Goal: Information Seeking & Learning: Learn about a topic

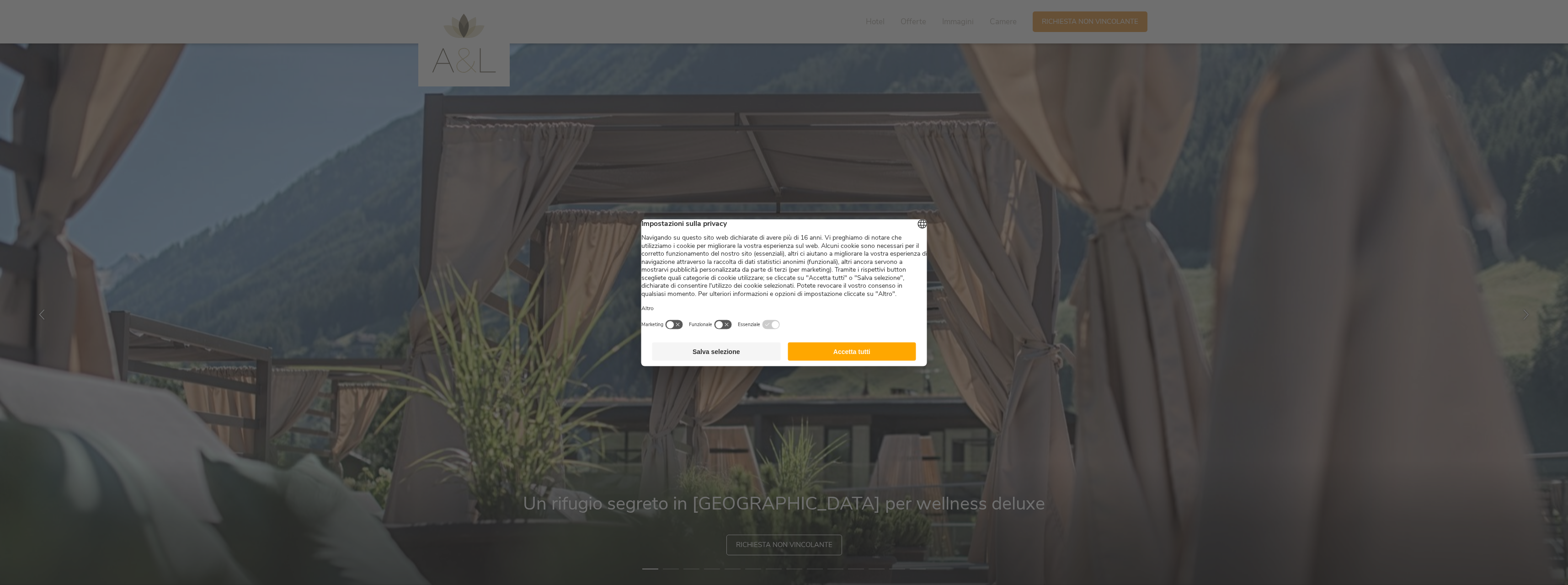
click at [840, 360] on button "Accetta tutti" at bounding box center [852, 352] width 128 height 19
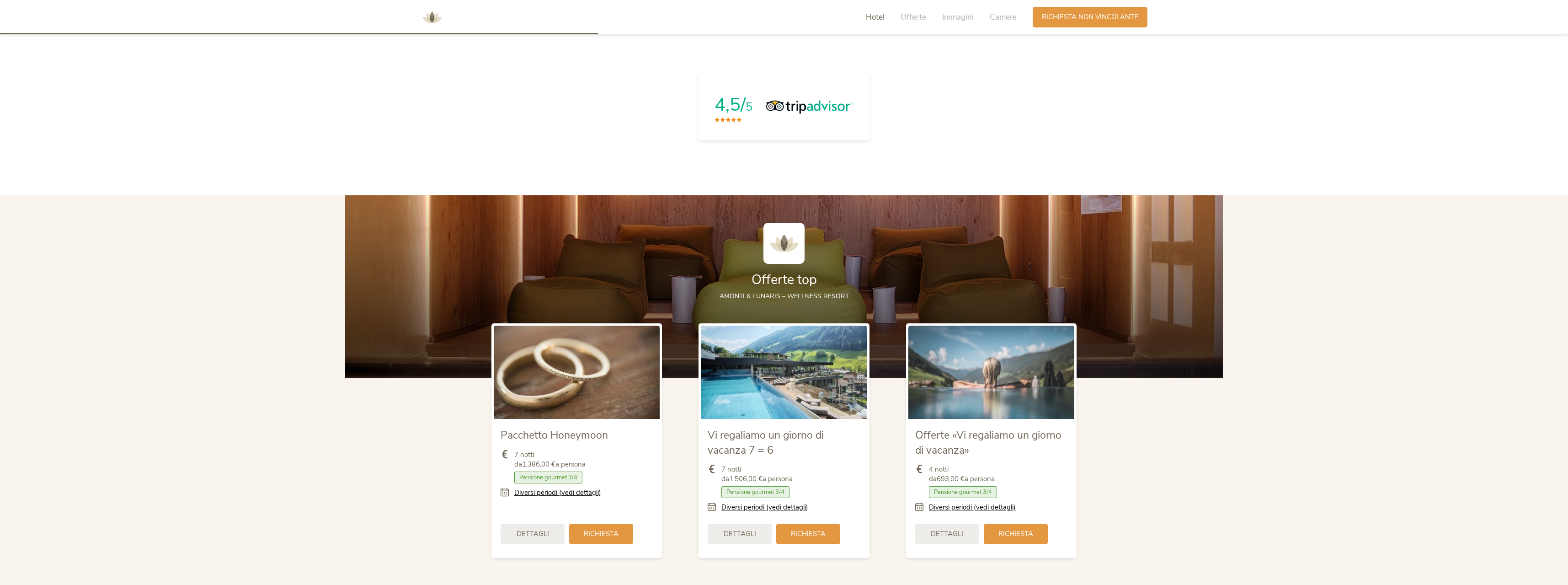
scroll to position [1098, 0]
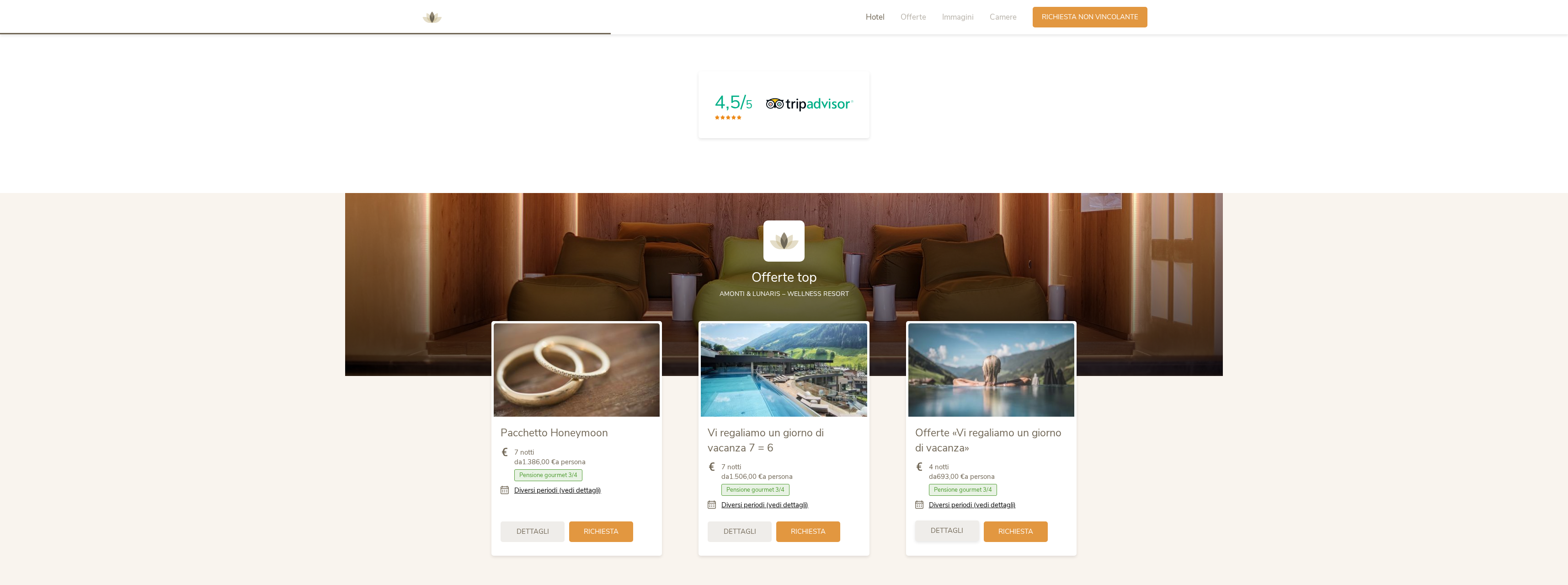
click at [957, 526] on span "Dettagli" at bounding box center [947, 530] width 33 height 9
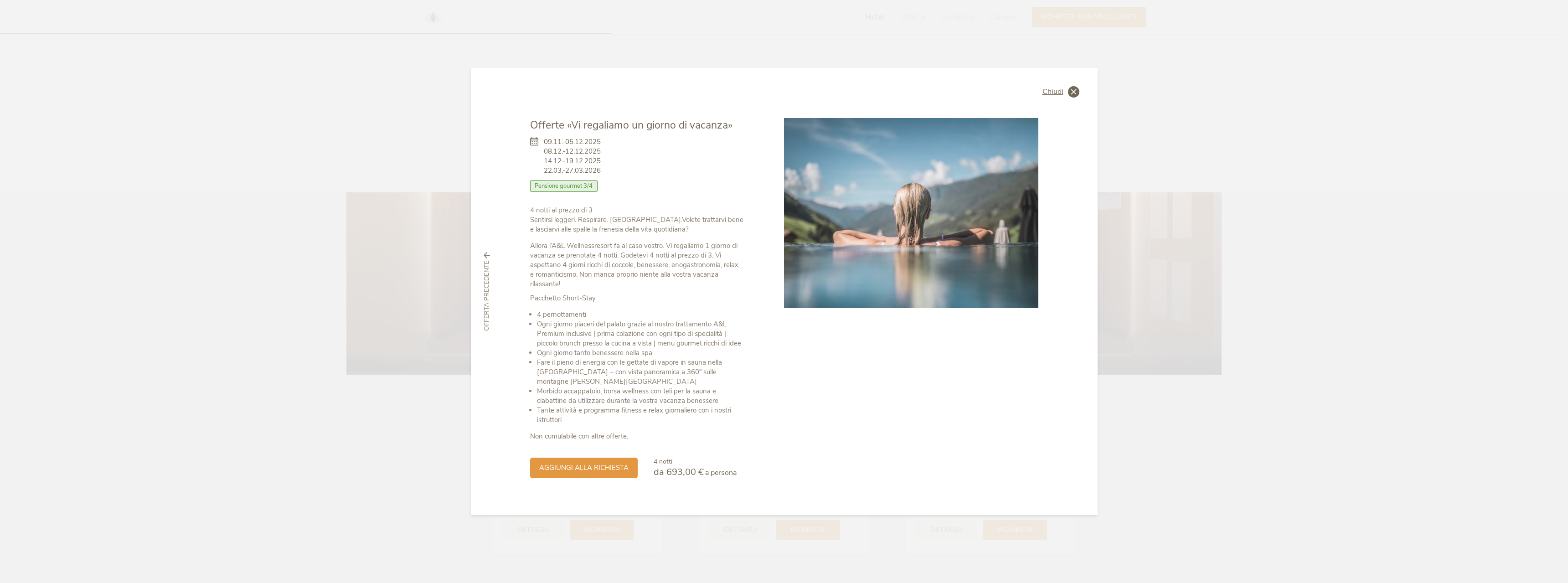
click at [1057, 93] on span "Chiudi" at bounding box center [1052, 92] width 21 height 7
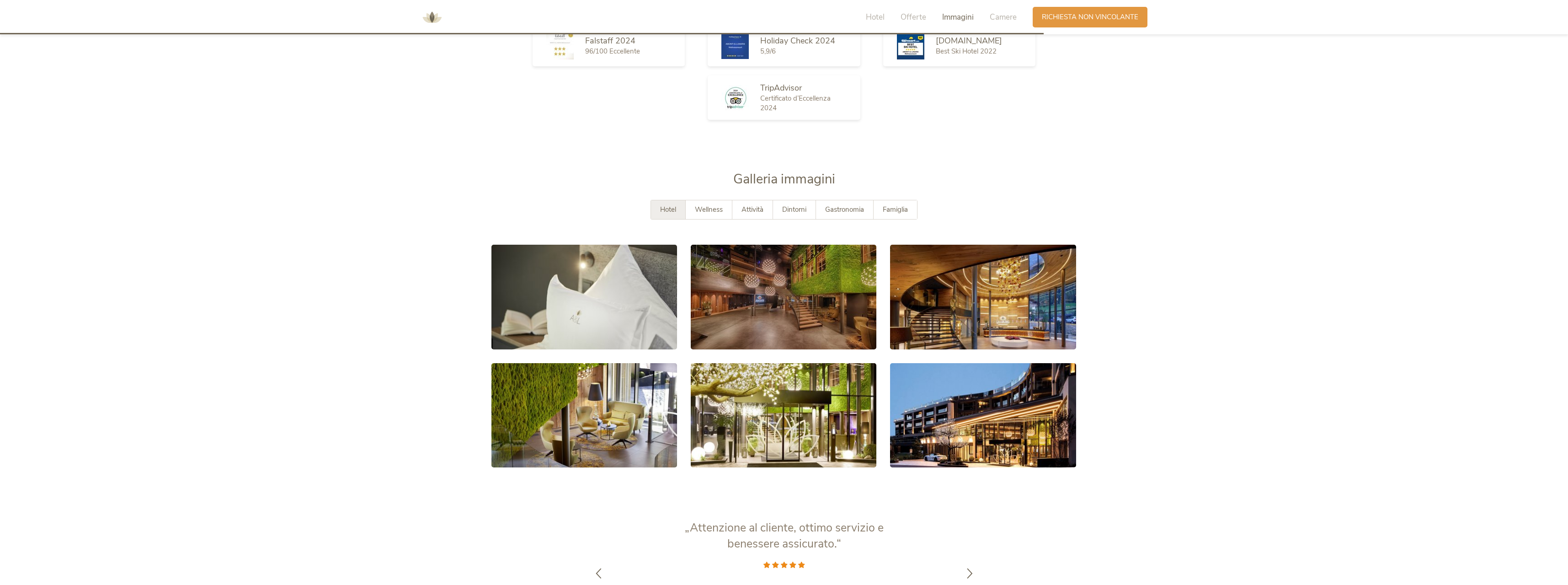
scroll to position [1875, 0]
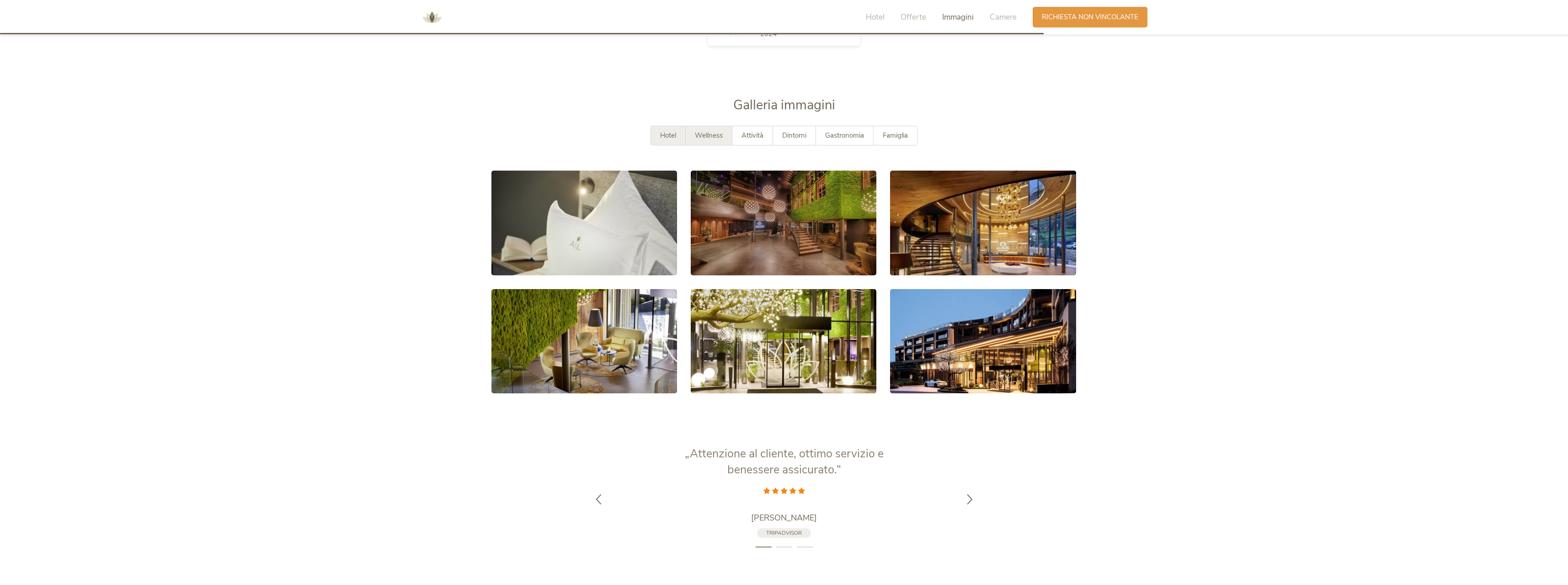
click at [698, 126] on div "Wellness" at bounding box center [709, 136] width 46 height 19
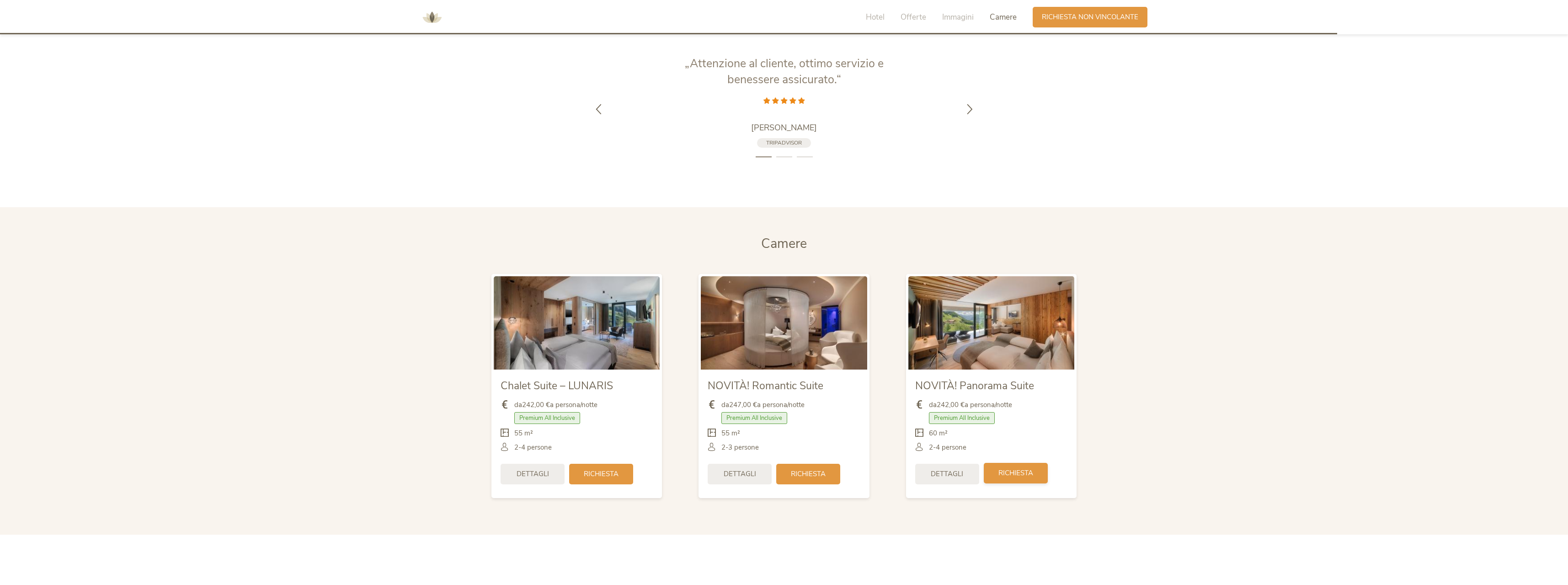
scroll to position [2286, 0]
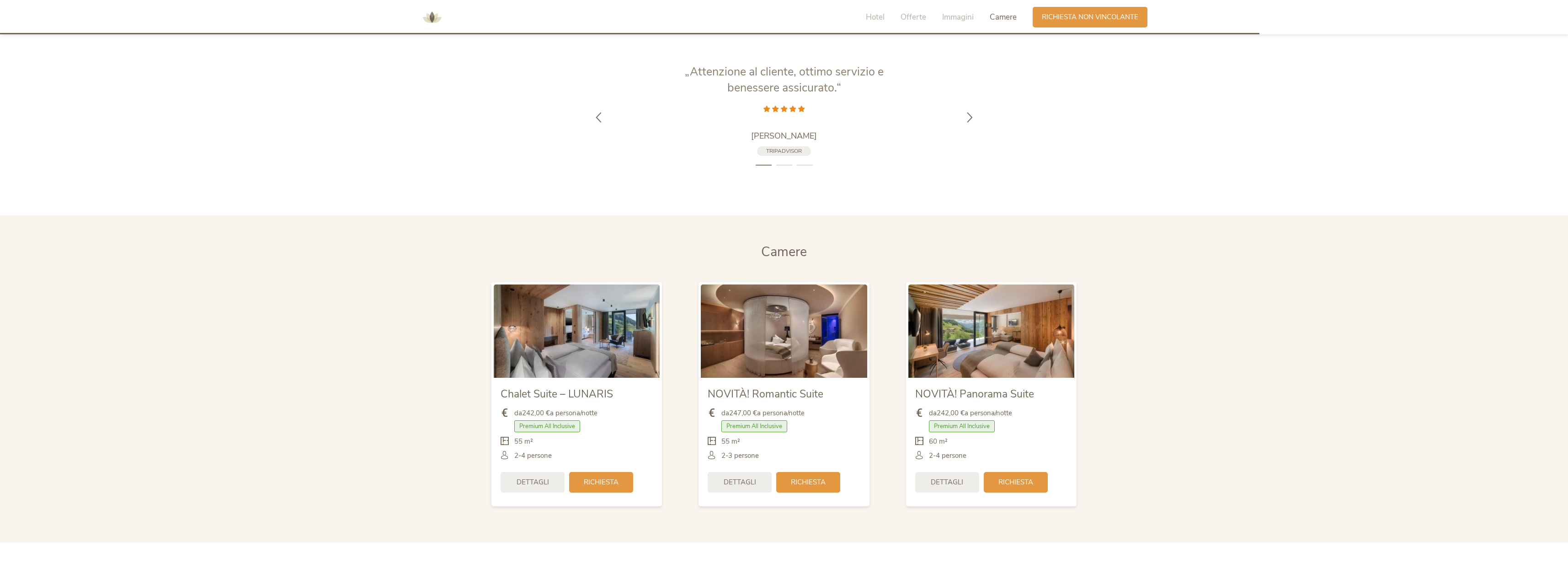
click at [1105, 357] on section "Camere Camere Chalet Suite – LUNARIS da 242,00 € a persona/notte Premium All In…" at bounding box center [784, 379] width 1568 height 327
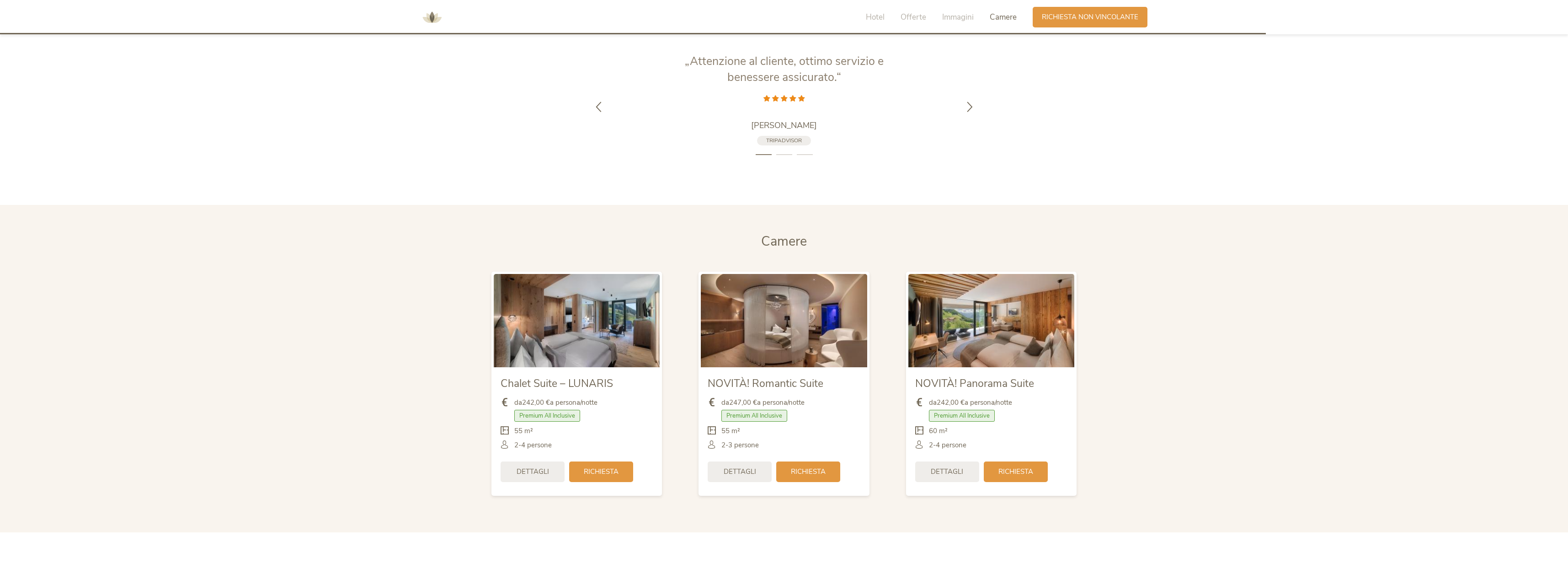
scroll to position [2298, 0]
click at [973, 99] on icon at bounding box center [970, 104] width 11 height 11
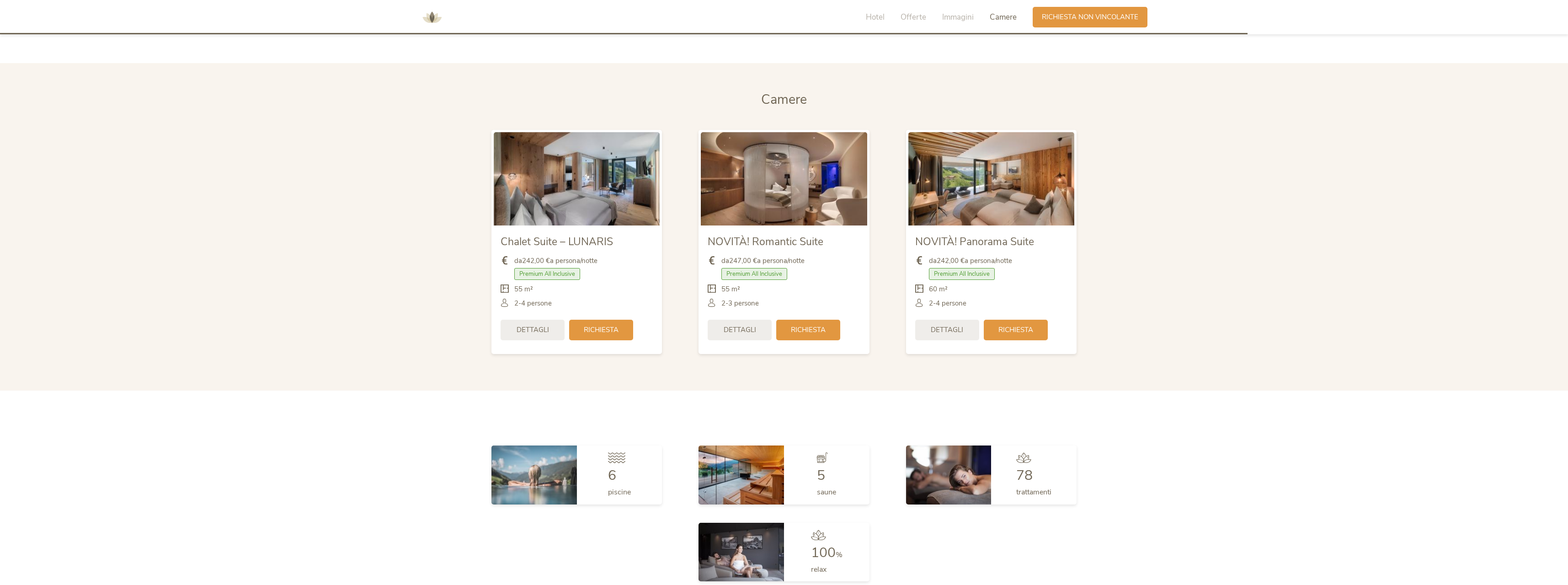
scroll to position [2252, 0]
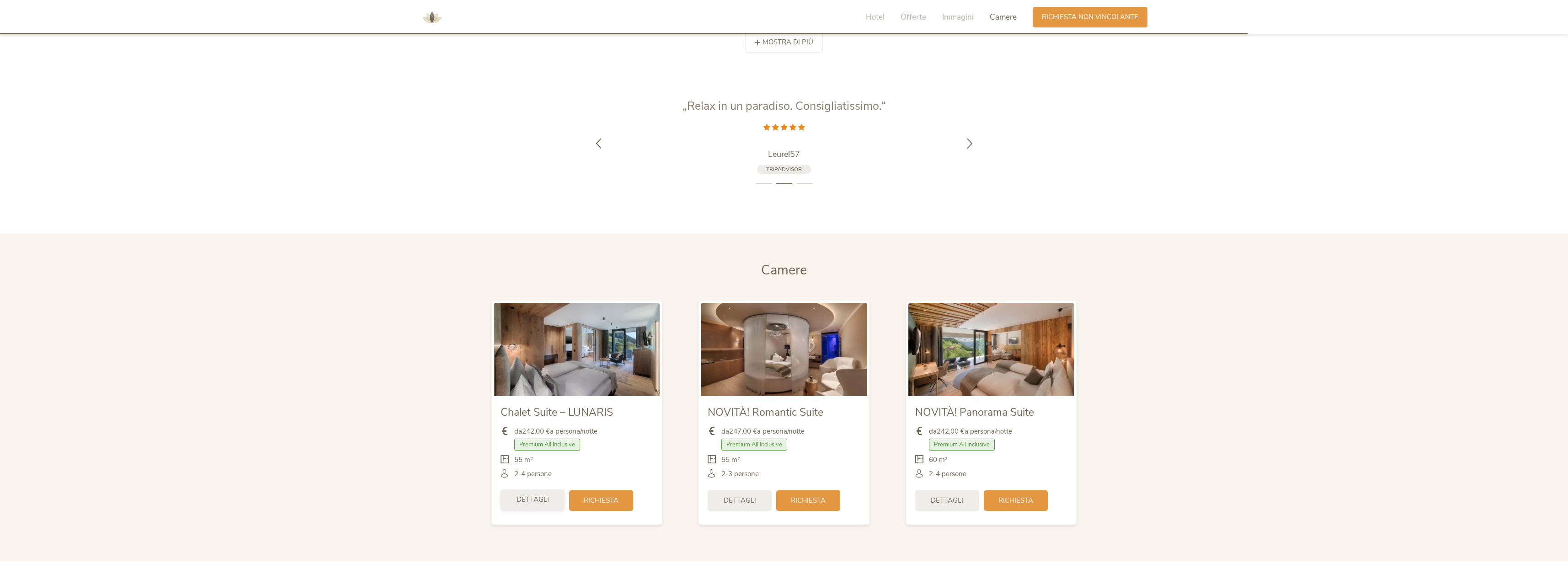
click at [526, 495] on span "Dettagli" at bounding box center [533, 499] width 33 height 9
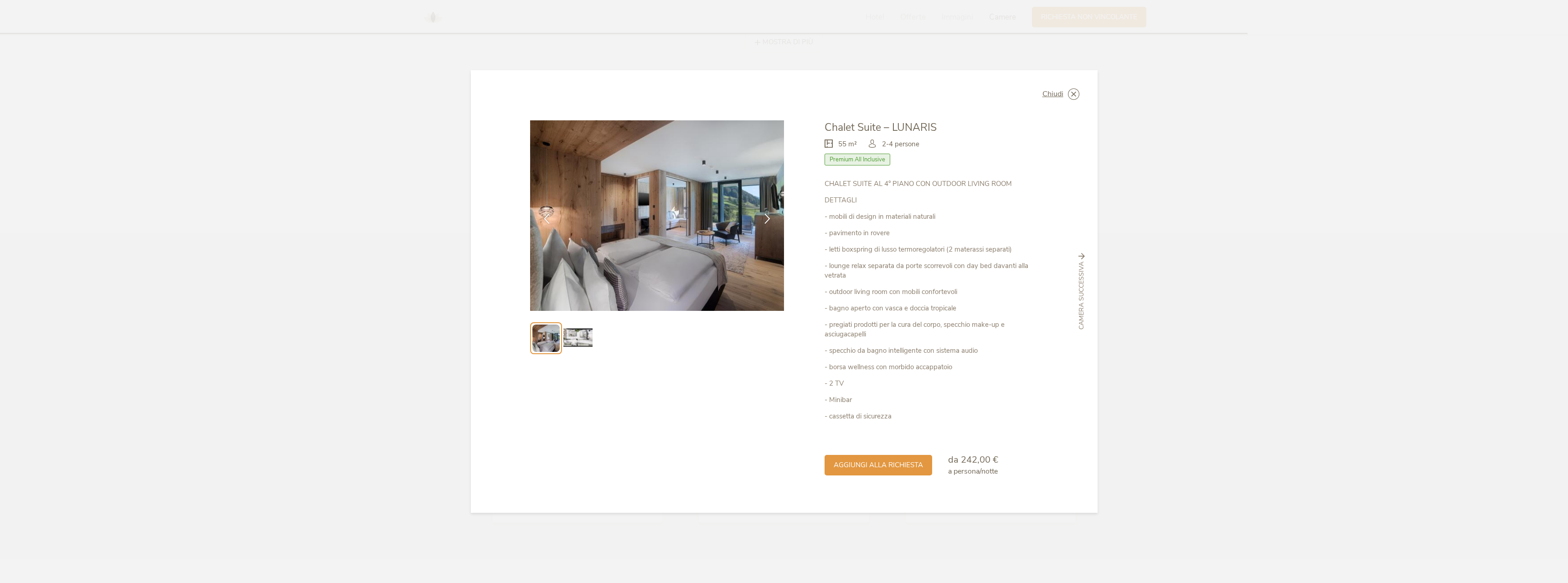
click at [586, 334] on img at bounding box center [577, 338] width 29 height 29
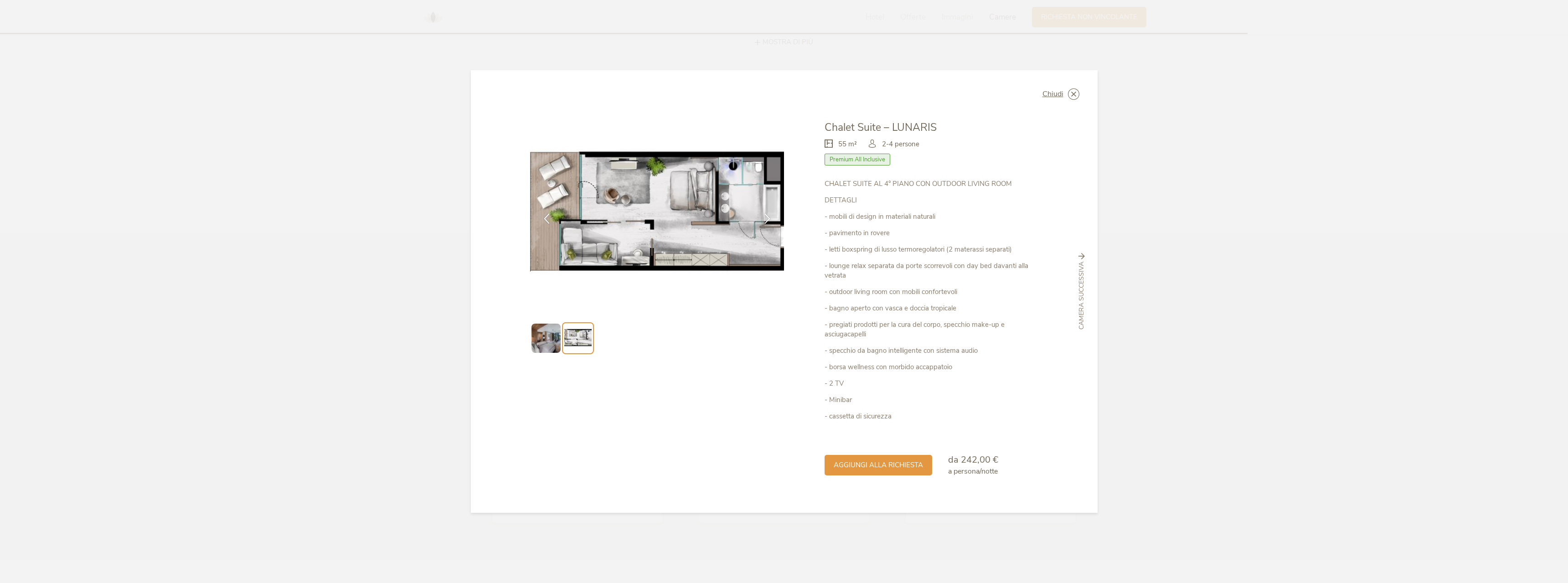
click at [850, 162] on span "Premium All Inclusive" at bounding box center [858, 159] width 65 height 12
click at [1058, 94] on span "Chiudi" at bounding box center [1052, 94] width 21 height 7
